Goal: Obtain resource: Obtain resource

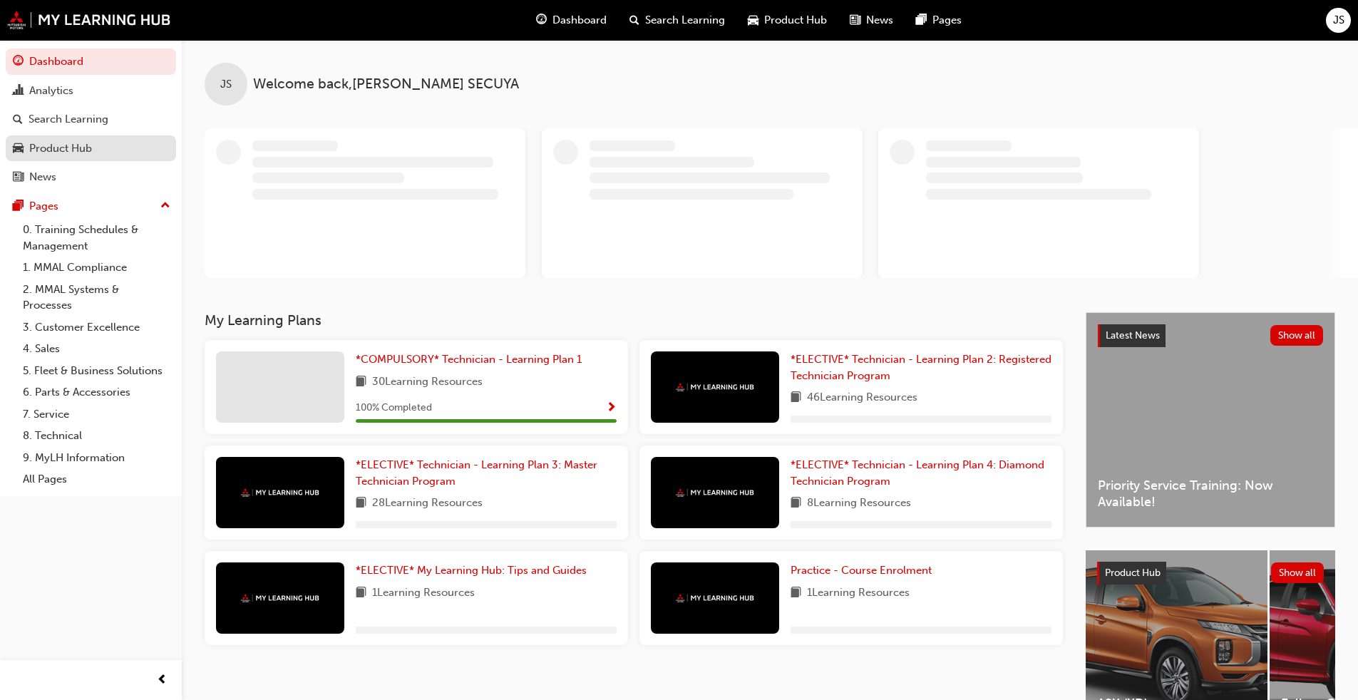
click at [87, 150] on div "Product Hub" at bounding box center [60, 148] width 63 height 16
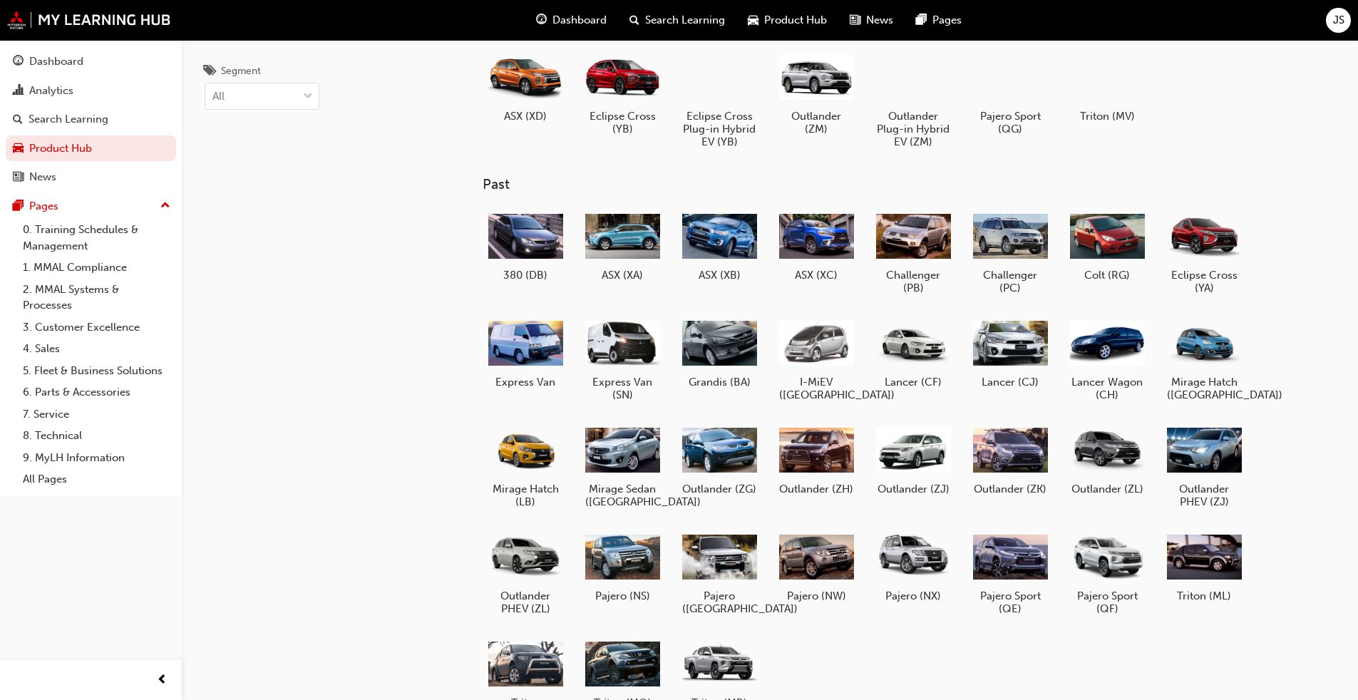
scroll to position [71, 0]
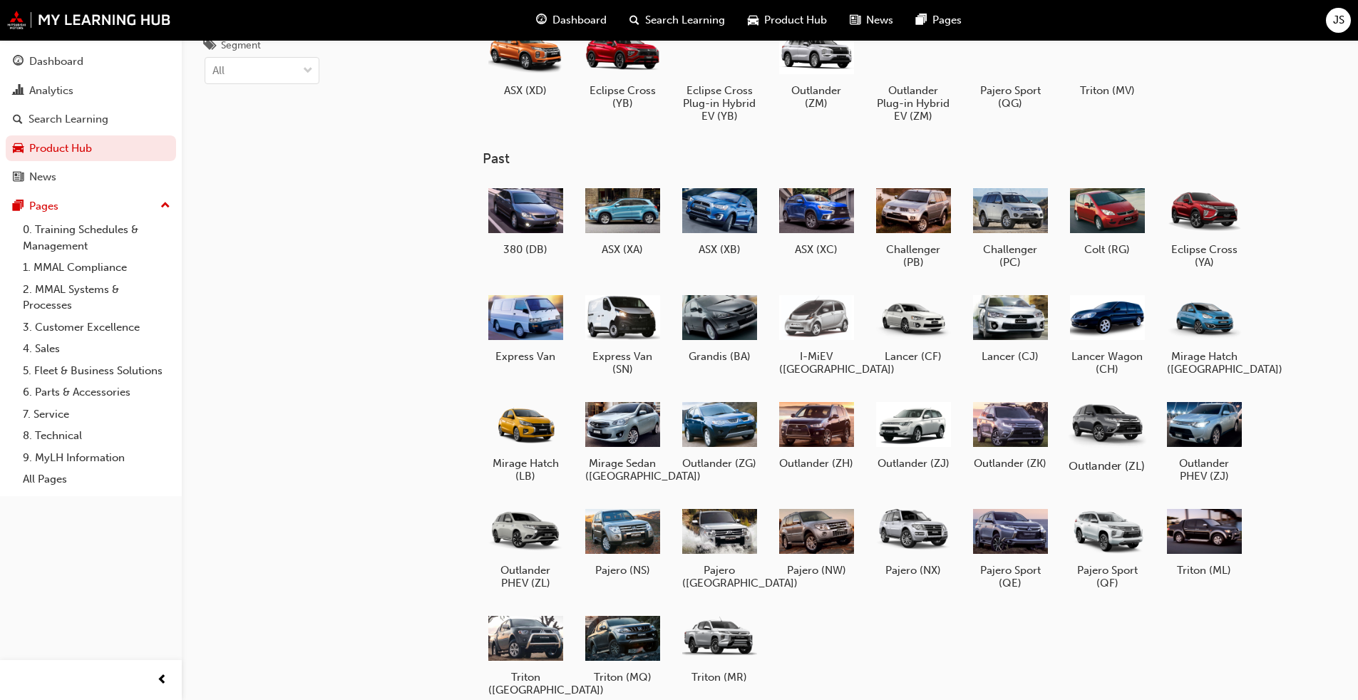
click at [1091, 431] on div at bounding box center [1106, 424] width 79 height 56
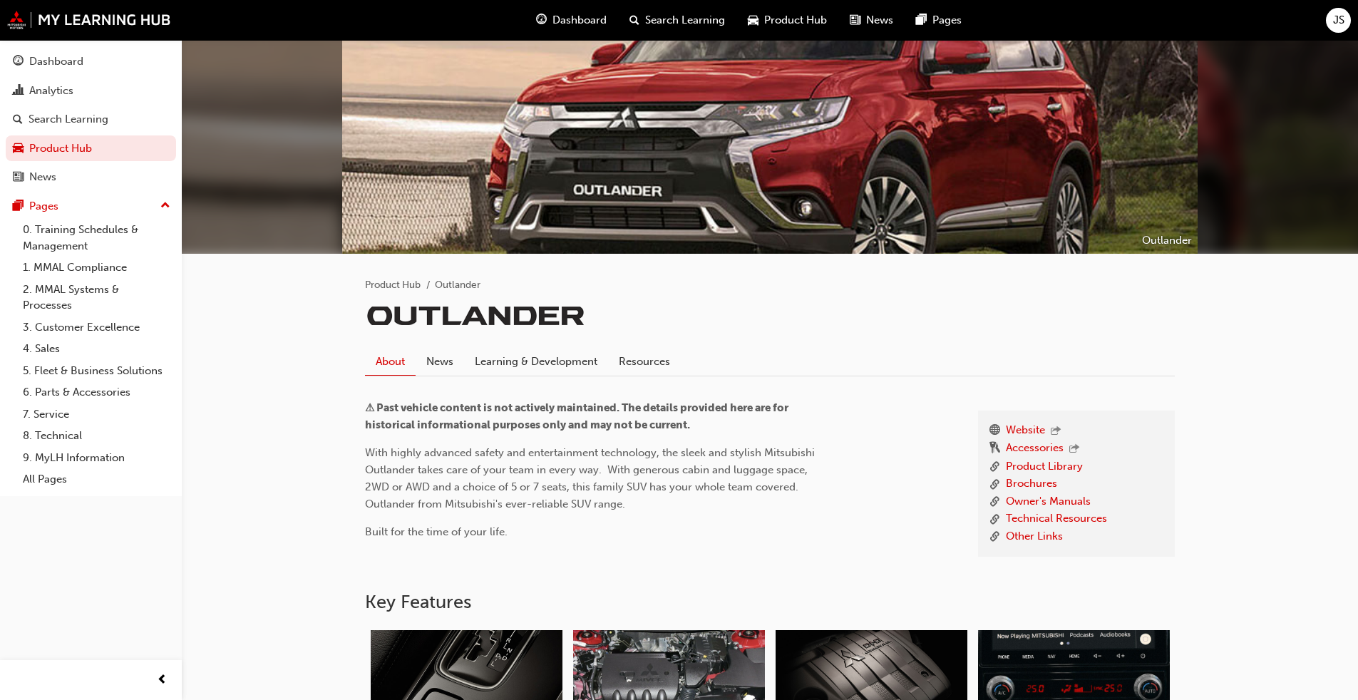
scroll to position [143, 0]
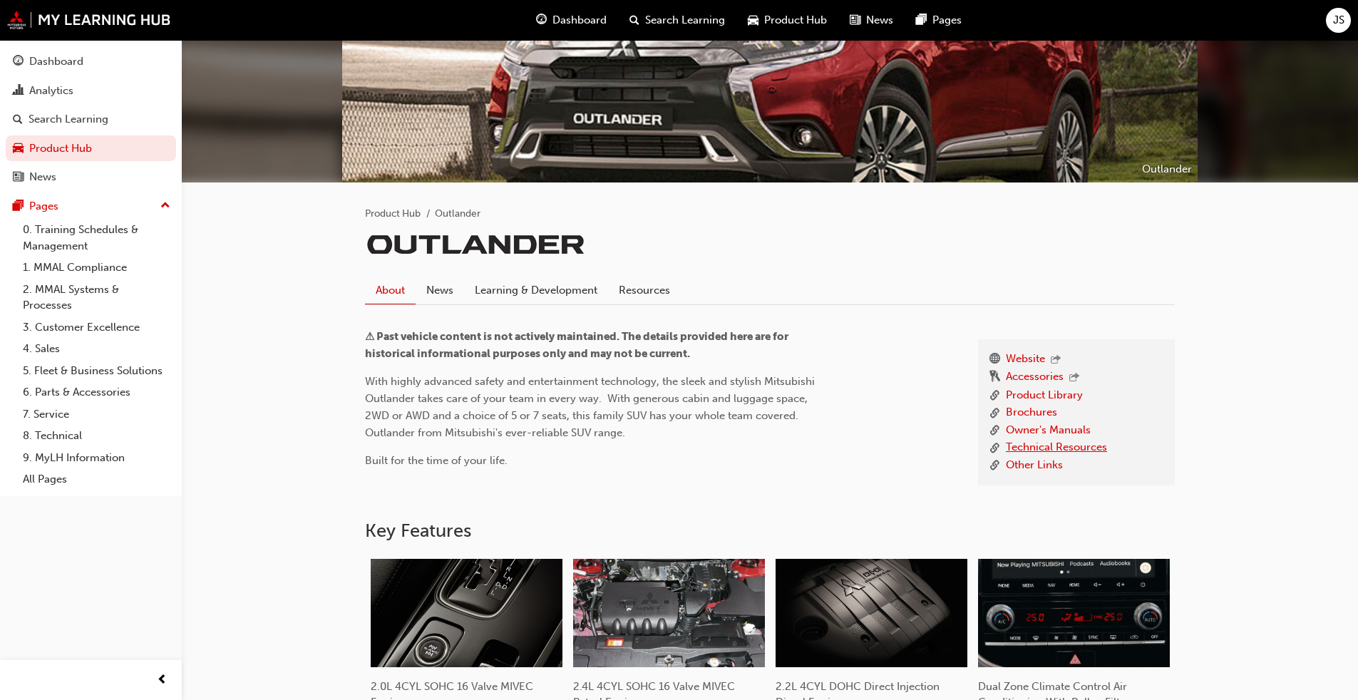
click at [1039, 441] on link "Technical Resources" at bounding box center [1056, 448] width 101 height 18
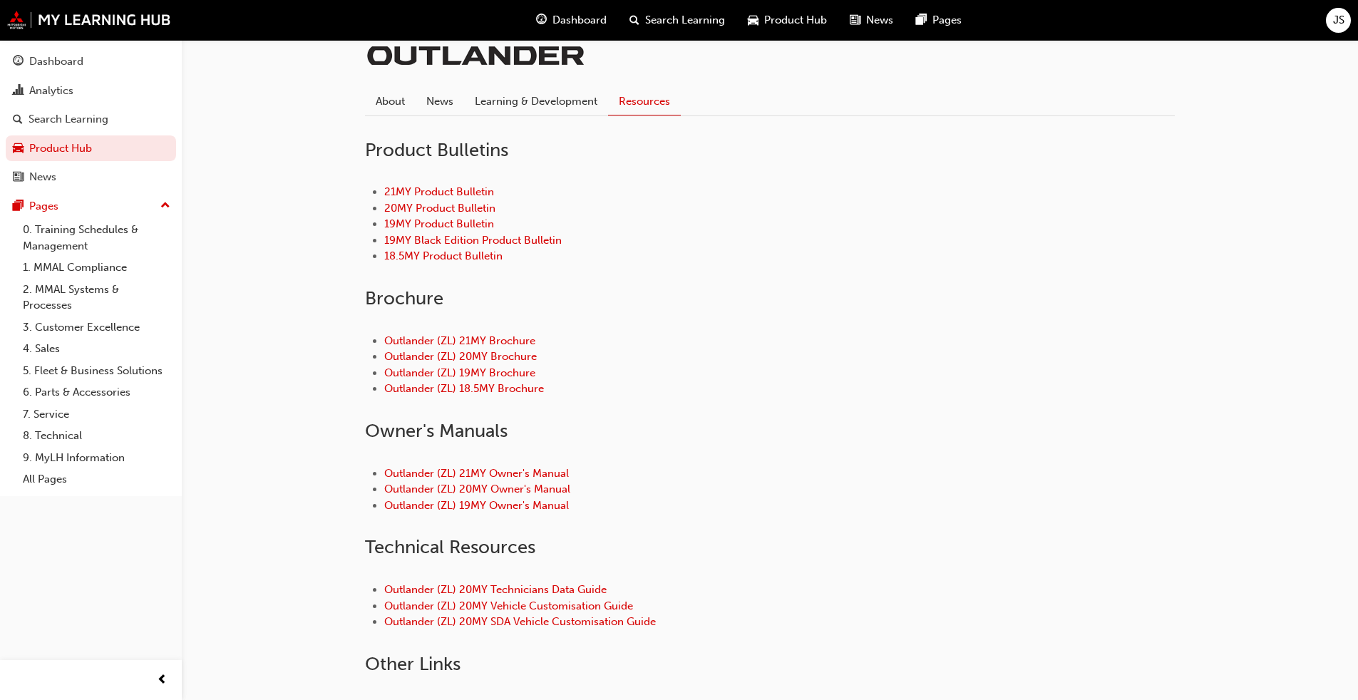
scroll to position [356, 0]
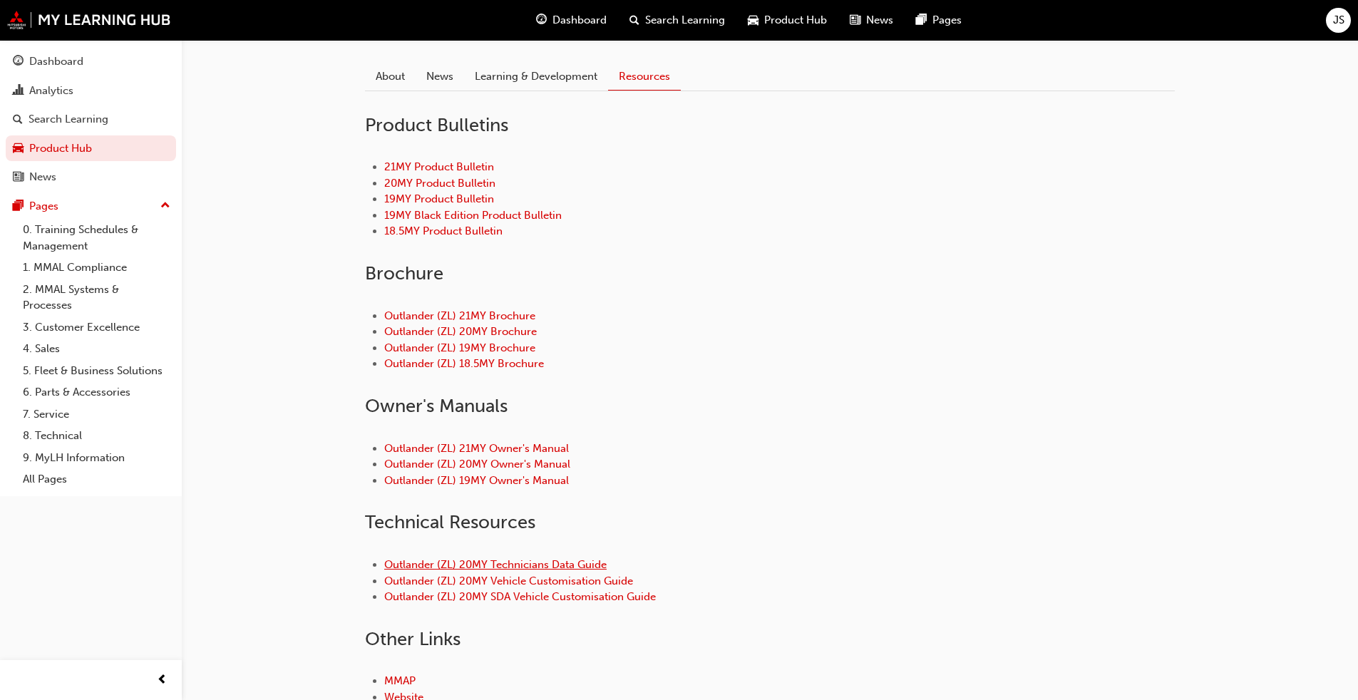
drag, startPoint x: 557, startPoint y: 555, endPoint x: 555, endPoint y: 563, distance: 9.0
click at [557, 557] on div "Outlander (ZL) 20MY Technicians Data Guide Outlander (ZL) 20MY Vehicle Customis…" at bounding box center [770, 581] width 810 height 94
click at [555, 563] on link "Outlander (ZL) 20MY Technicians Data Guide" at bounding box center [495, 564] width 222 height 13
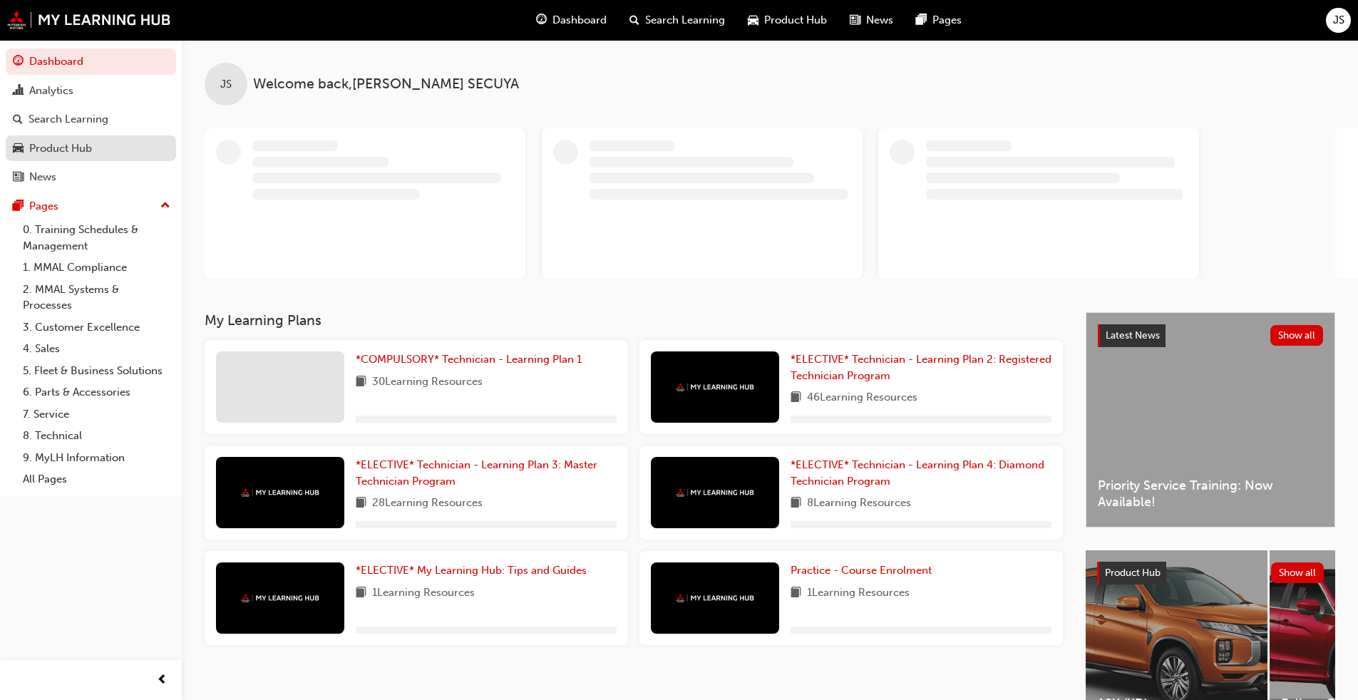
click at [77, 150] on div "Product Hub" at bounding box center [60, 148] width 63 height 16
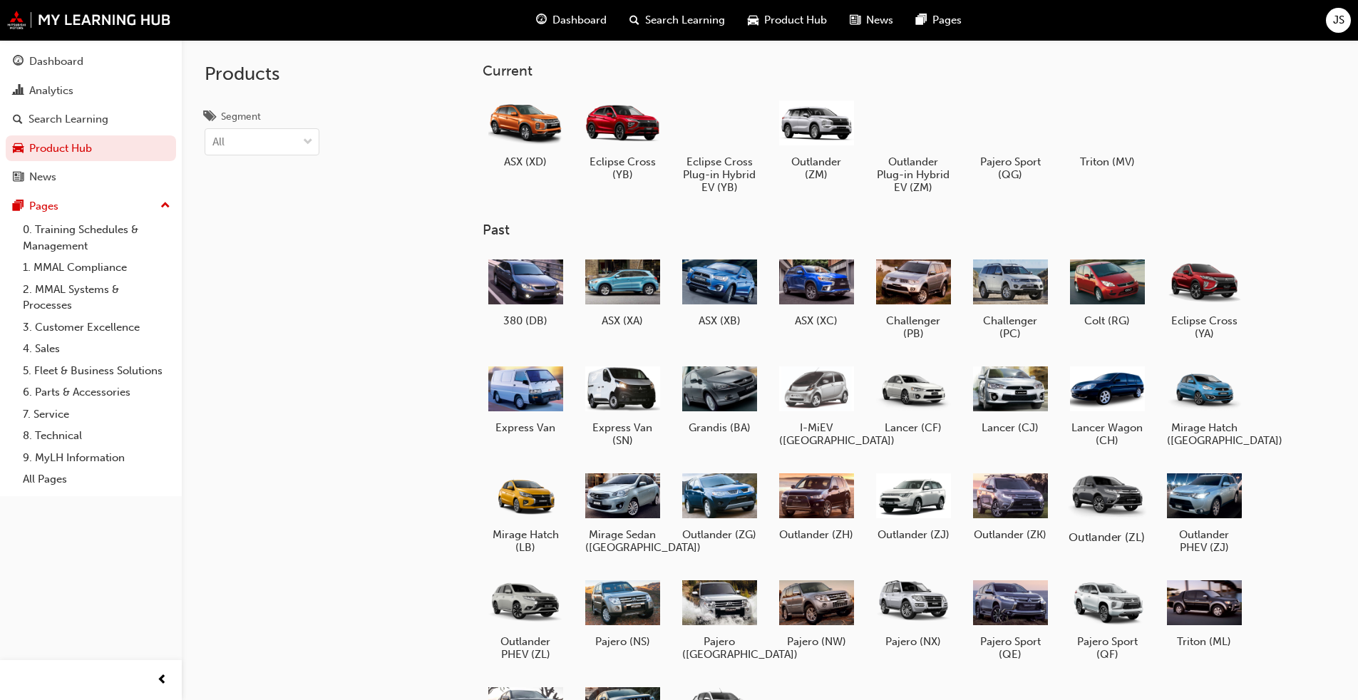
click at [712, 510] on div at bounding box center [1106, 495] width 79 height 56
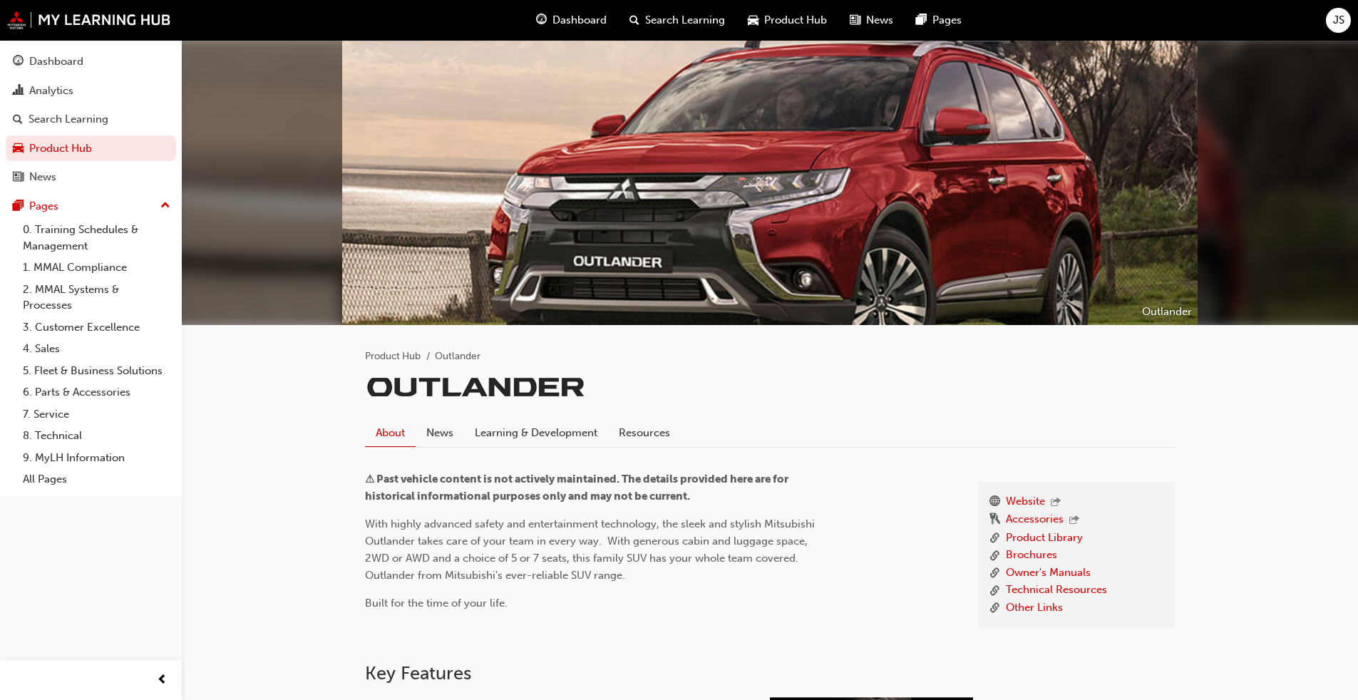
scroll to position [285, 0]
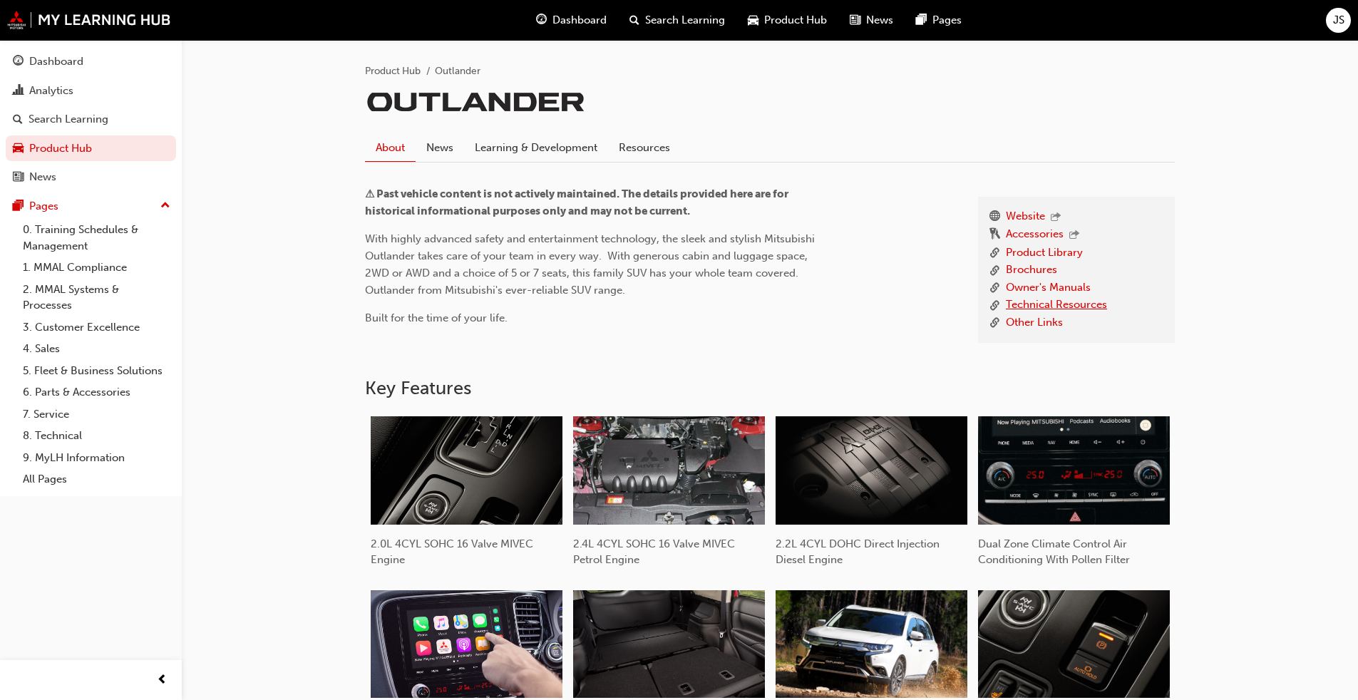
click at [712, 309] on link "Technical Resources" at bounding box center [1056, 306] width 101 height 18
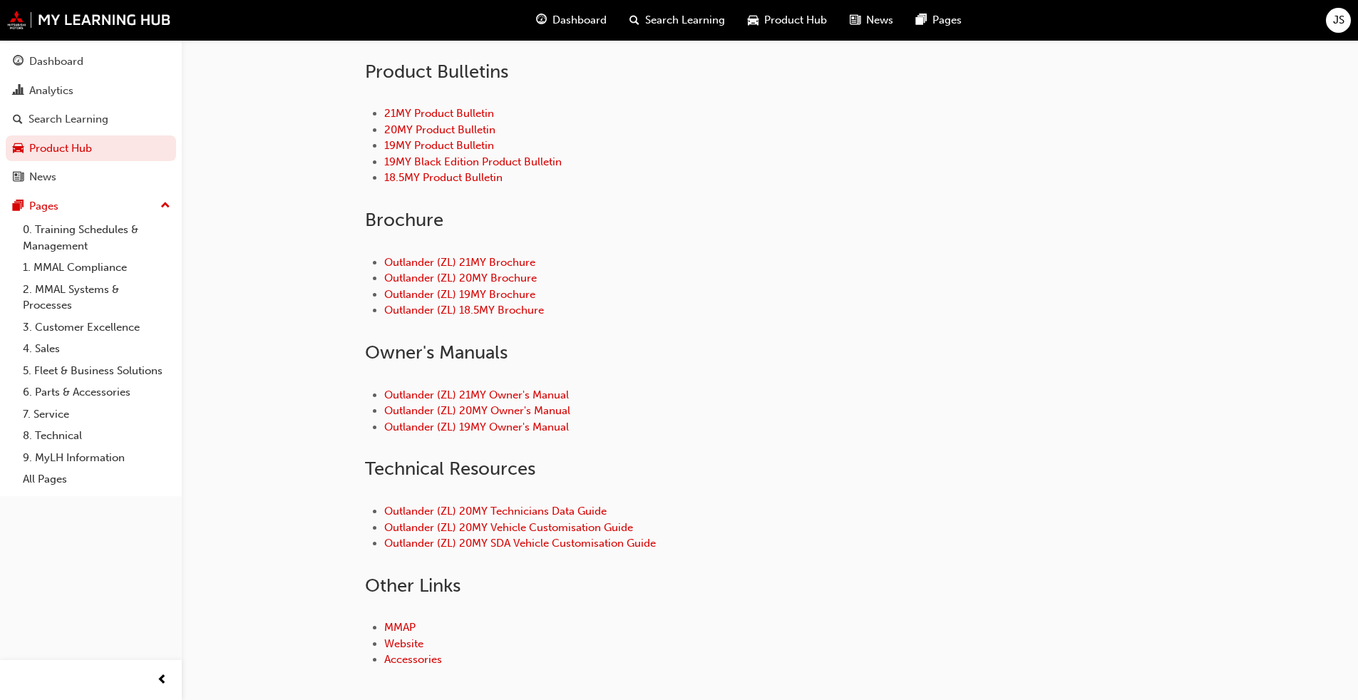
scroll to position [482, 0]
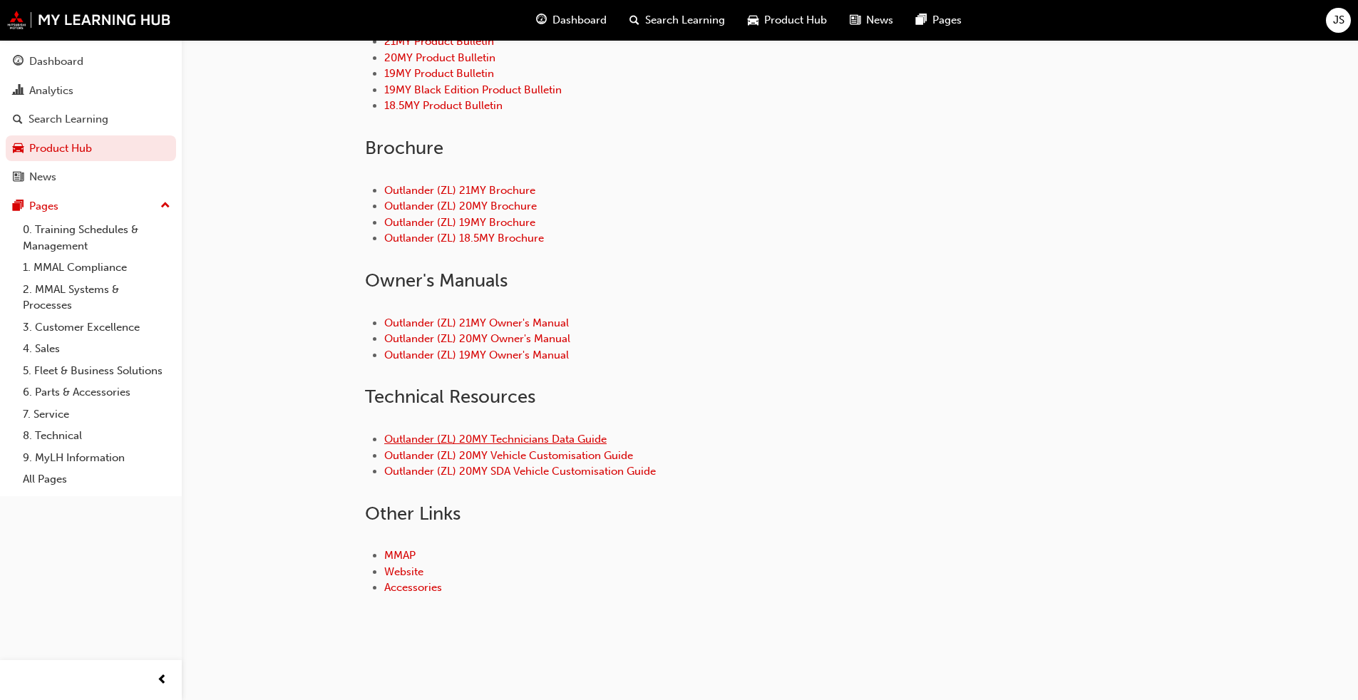
click at [556, 436] on link "Outlander (ZL) 20MY Technicians Data Guide" at bounding box center [495, 439] width 222 height 13
